Goal: Task Accomplishment & Management: Use online tool/utility

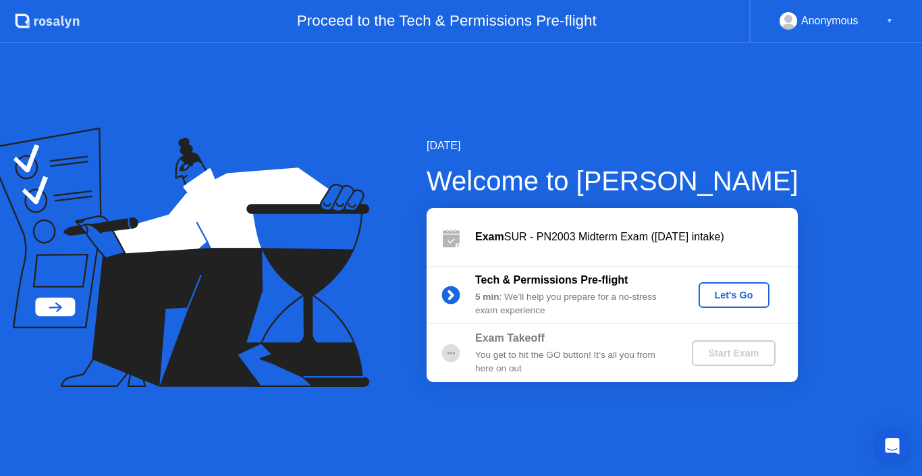
click at [744, 300] on div "Let's Go" at bounding box center [734, 295] width 60 height 11
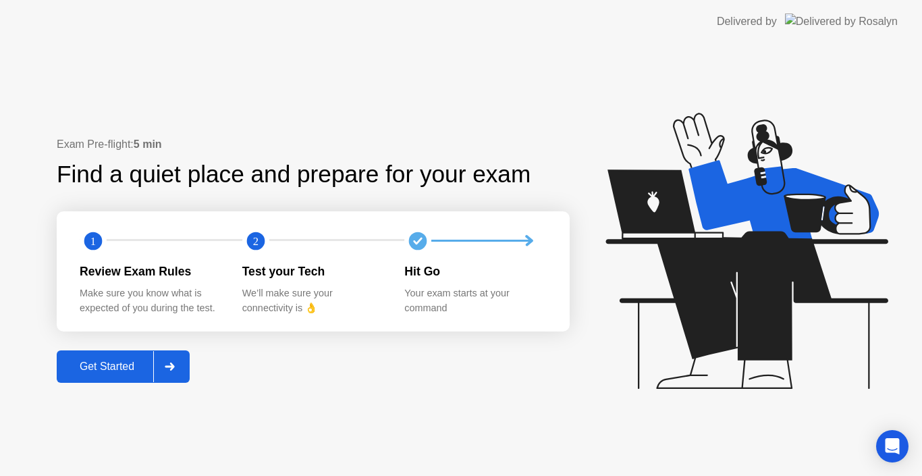
click at [163, 360] on div at bounding box center [169, 366] width 32 height 31
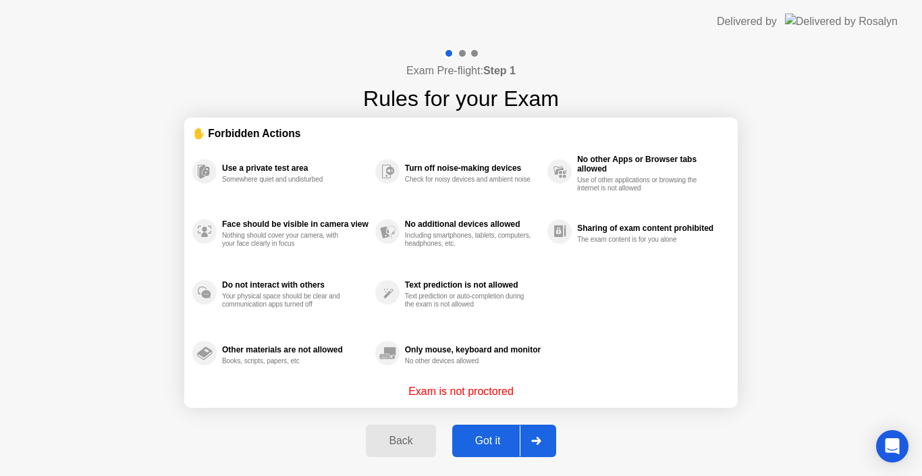
click at [532, 449] on div at bounding box center [536, 440] width 32 height 31
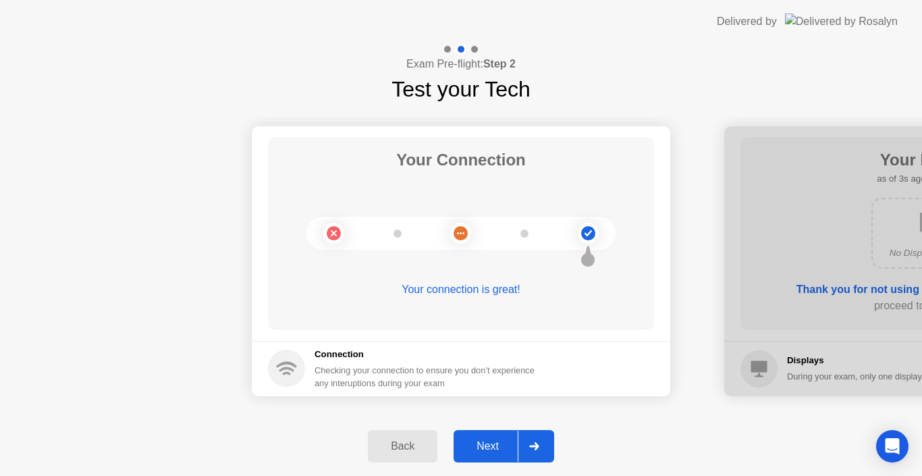
click at [532, 449] on icon at bounding box center [534, 446] width 10 height 8
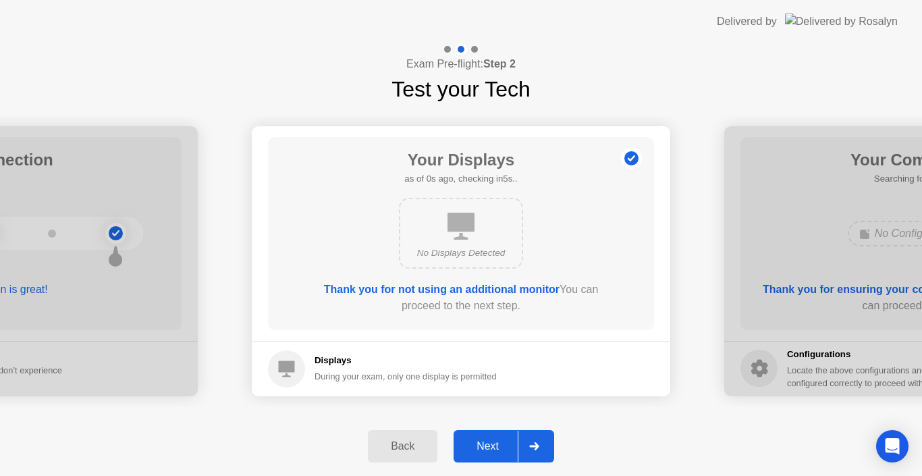
click at [532, 449] on icon at bounding box center [534, 446] width 10 height 8
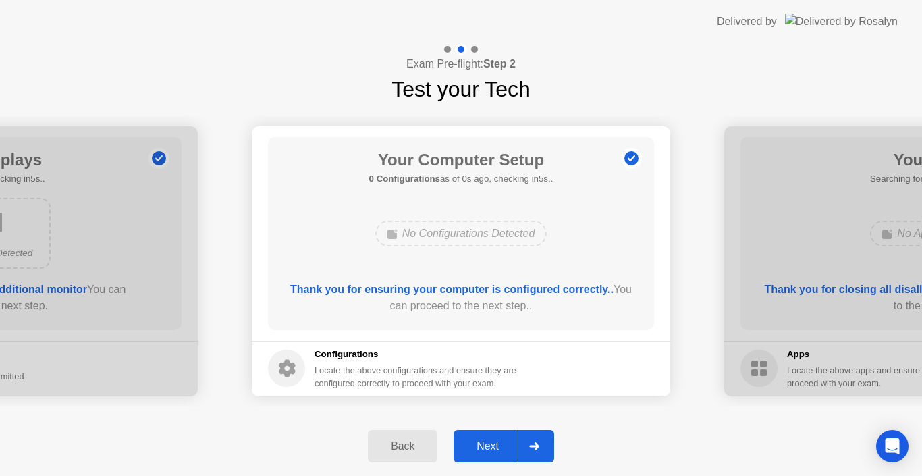
click at [532, 449] on icon at bounding box center [534, 446] width 10 height 8
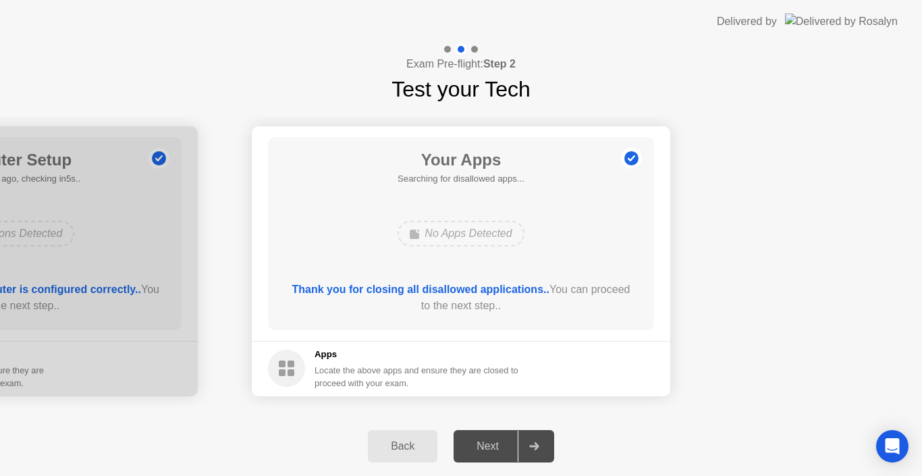
click at [532, 449] on icon at bounding box center [534, 446] width 10 height 8
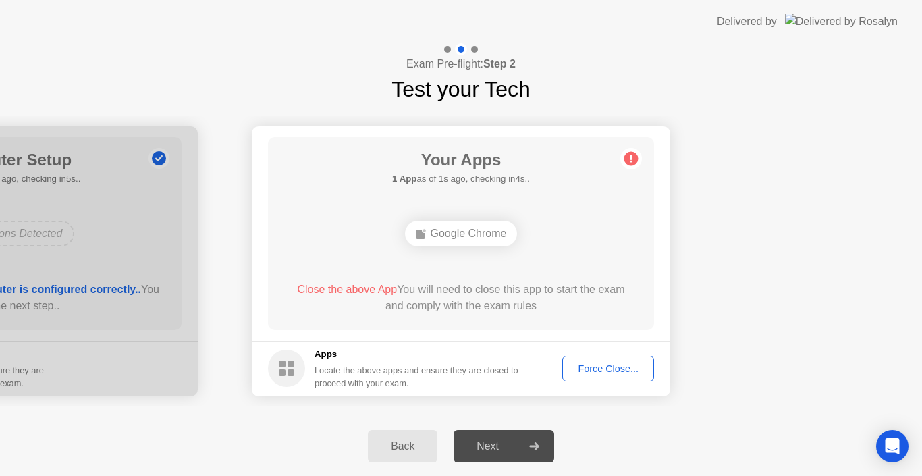
click at [623, 359] on button "Force Close..." at bounding box center [608, 369] width 92 height 26
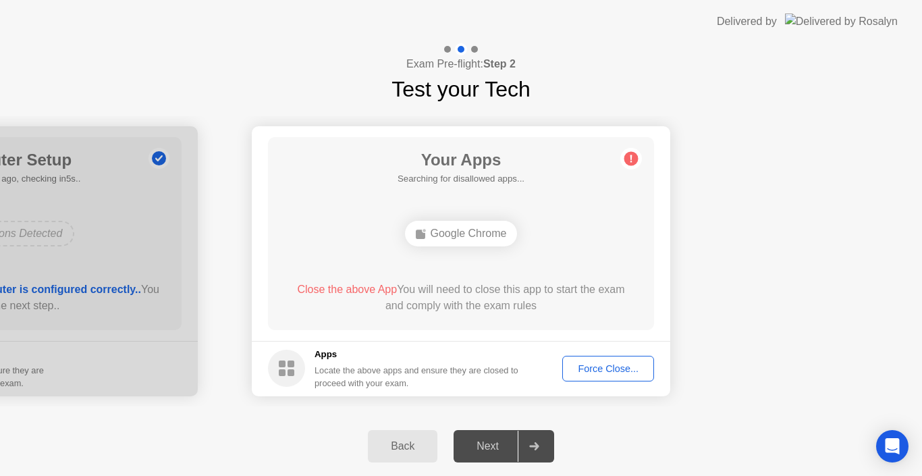
click at [591, 376] on button "Force Close..." at bounding box center [608, 369] width 92 height 26
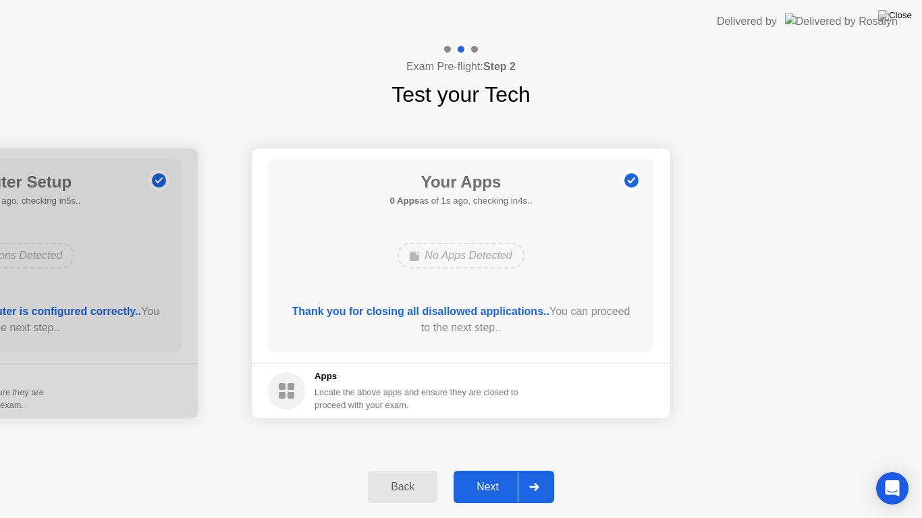
click at [537, 475] on div at bounding box center [534, 487] width 32 height 31
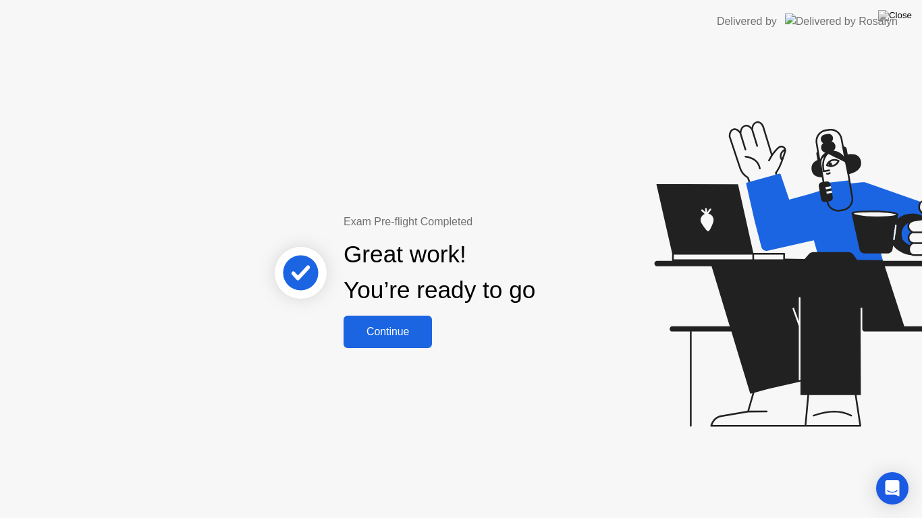
click at [405, 343] on button "Continue" at bounding box center [387, 332] width 88 height 32
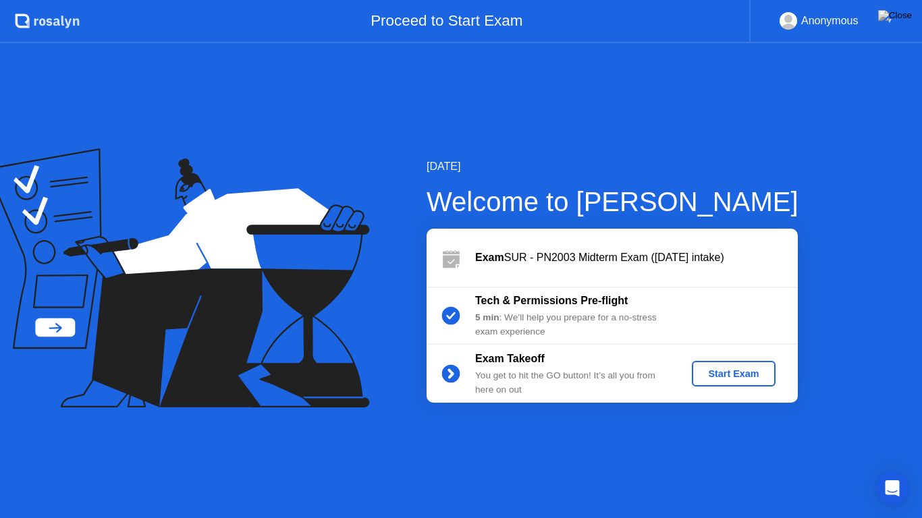
click at [709, 373] on div "Start Exam" at bounding box center [733, 373] width 72 height 11
